Goal: Transaction & Acquisition: Subscribe to service/newsletter

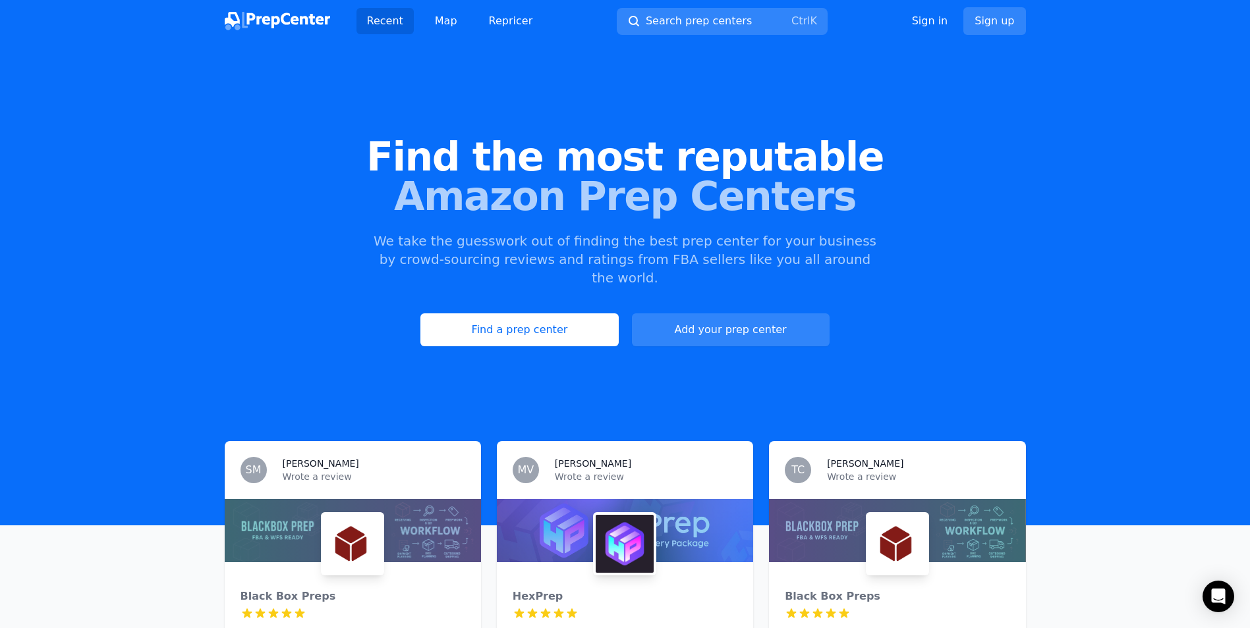
scroll to position [258, 0]
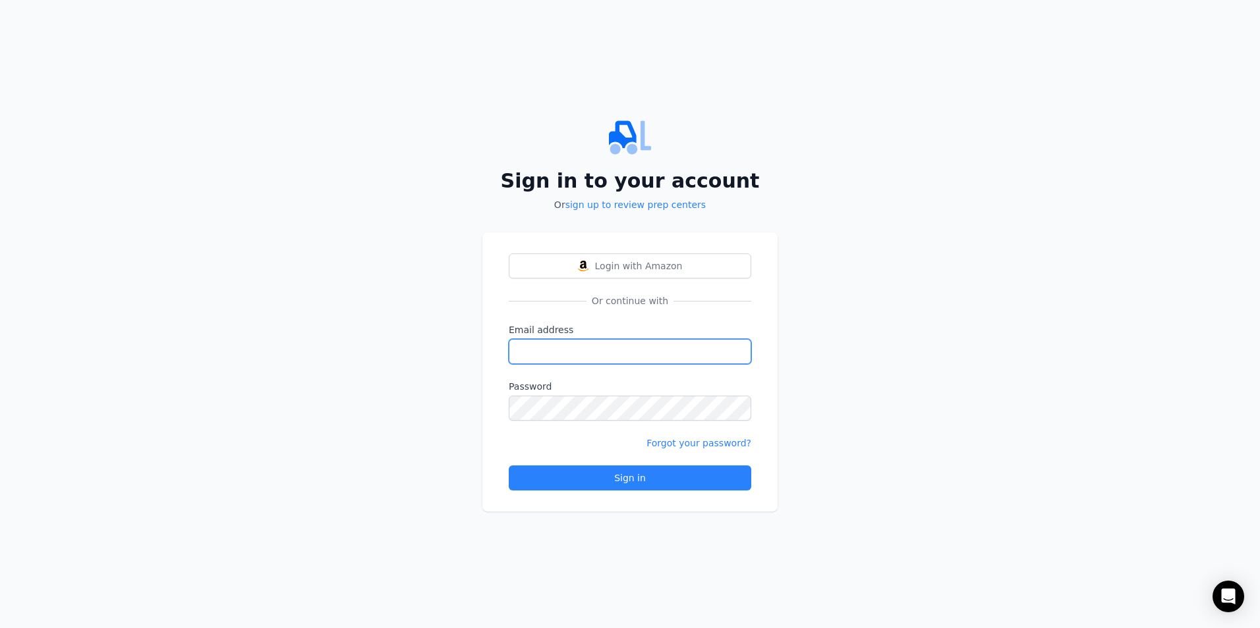
type input "[EMAIL_ADDRESS][DOMAIN_NAME]"
click at [663, 206] on link "sign up to review prep centers" at bounding box center [635, 205] width 140 height 11
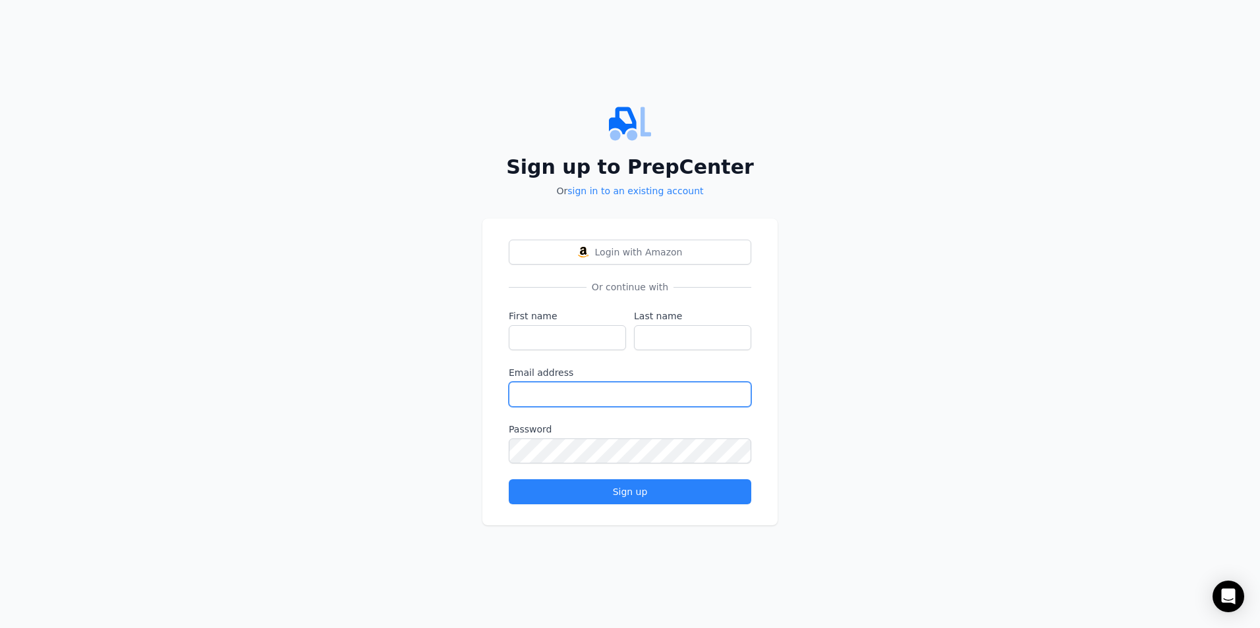
type input "[EMAIL_ADDRESS][DOMAIN_NAME]"
click at [573, 337] on input "First name" at bounding box center [567, 337] width 117 height 25
click at [532, 341] on input "First name" at bounding box center [567, 337] width 117 height 25
type input "H"
type input "[PERSON_NAME]"
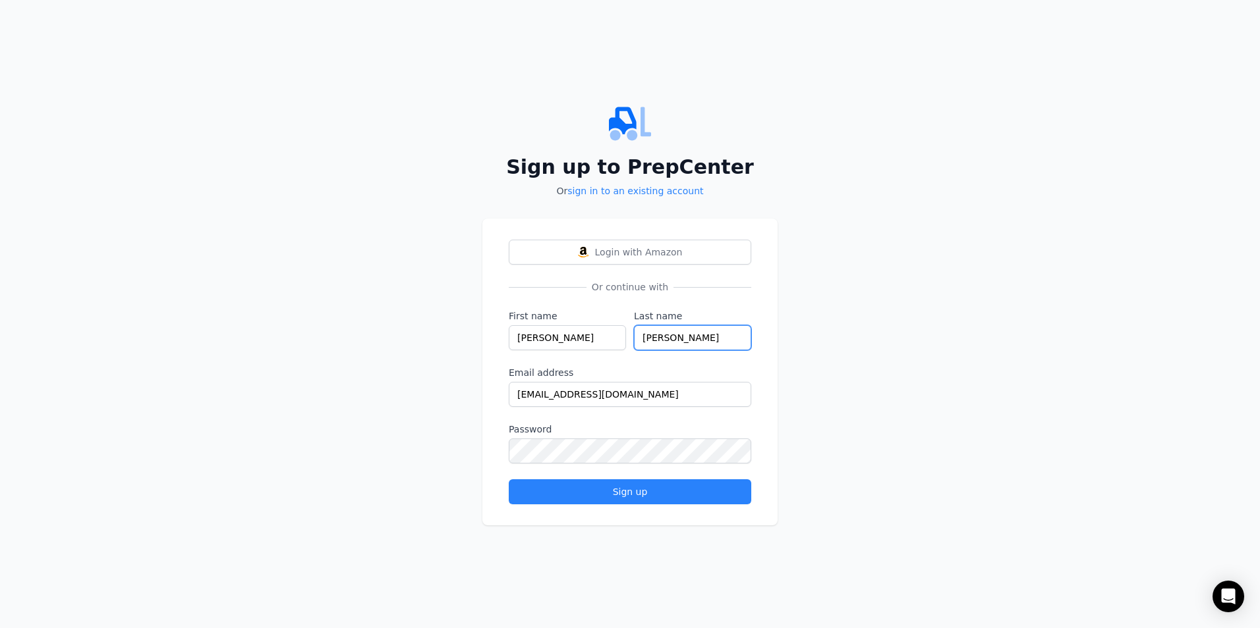
type input "[PERSON_NAME]"
type input "[EMAIL_ADDRESS][DOMAIN_NAME]"
click at [399, 490] on div "Sign up to PrepCenter Or sign in to an existing account Login with Amazon Or co…" at bounding box center [630, 314] width 1260 height 628
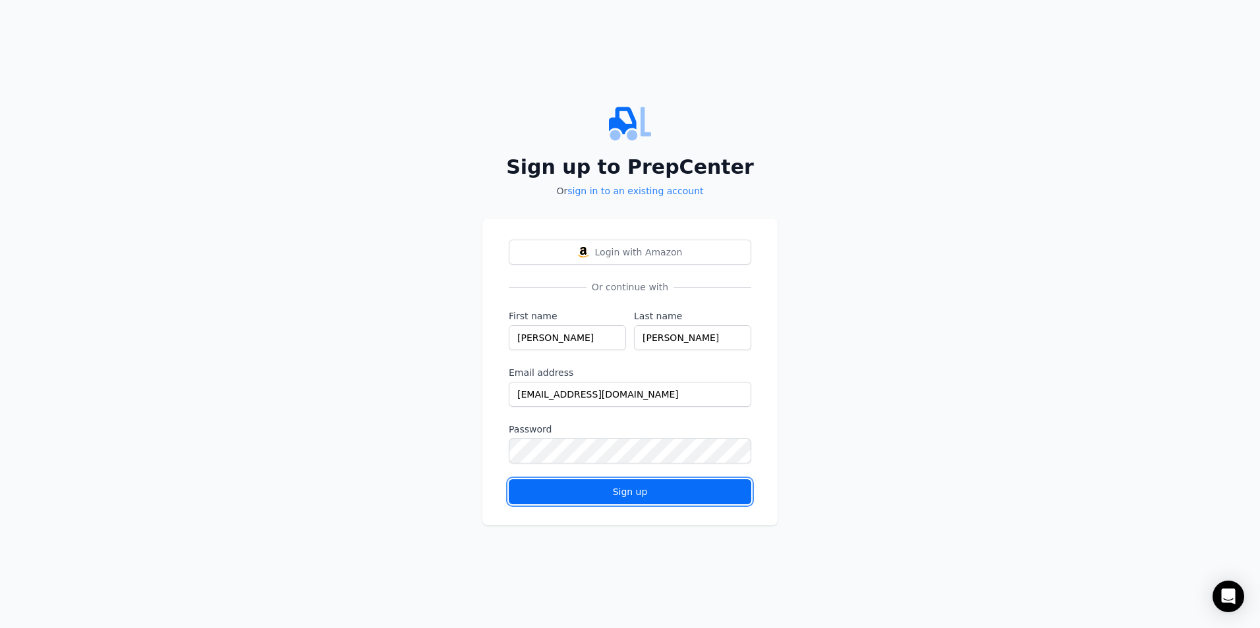
click at [617, 498] on div "Sign up" at bounding box center [630, 491] width 220 height 13
